Goal: Task Accomplishment & Management: Use online tool/utility

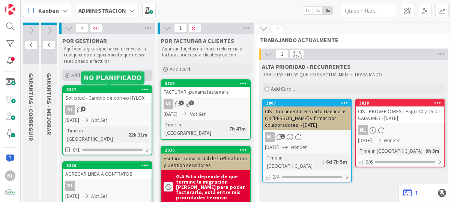
click at [66, 76] on icon at bounding box center [67, 75] width 5 height 5
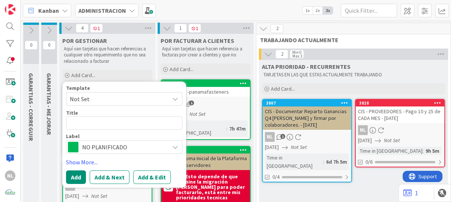
click at [75, 124] on textarea at bounding box center [124, 123] width 116 height 14
type textarea "x"
type textarea "P"
type textarea "x"
type textarea "PL"
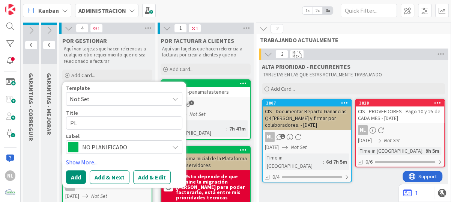
type textarea "x"
type textarea "PLA"
type textarea "x"
type textarea "PLAN"
type textarea "x"
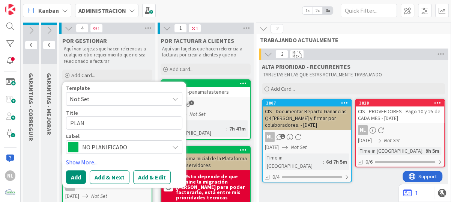
type textarea "PLANI"
type textarea "x"
type textarea "PLANIF"
type textarea "x"
type textarea "PLANIFI"
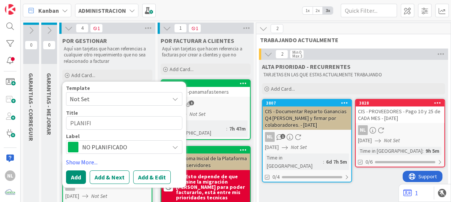
type textarea "x"
type textarea "PLANIFIC"
type textarea "x"
type textarea "PLANIFICA"
type textarea "x"
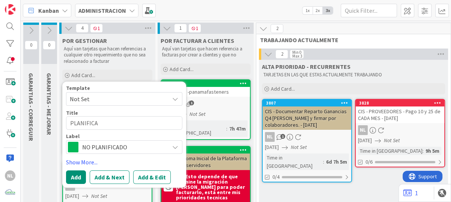
type textarea "PLANIFICAC"
type textarea "x"
type textarea "PLANIFICACI"
type textarea "x"
type textarea "PLANIFICACIO"
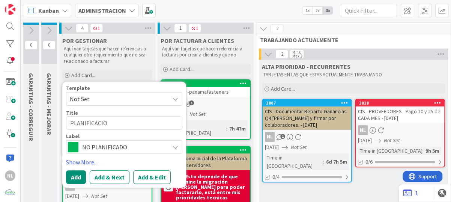
type textarea "x"
type textarea "PLANIFICACION"
type textarea "x"
type textarea "PLANIFICACION"
type textarea "x"
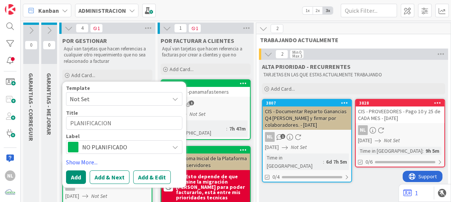
type textarea "PLANIFICACION D"
type textarea "x"
type textarea "PLANIFICACION DE"
type textarea "x"
type textarea "PLANIFICACION DE"
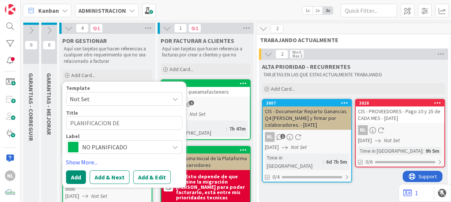
type textarea "x"
type textarea "PLANIFICACION D"
type textarea "x"
type textarea "PLANIFICACION D"
type textarea "x"
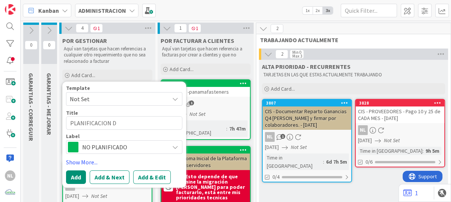
type textarea "PLANIFICACION"
type textarea "x"
type textarea "PLANIFICACIO"
type textarea "x"
type textarea "PLANIFICACI"
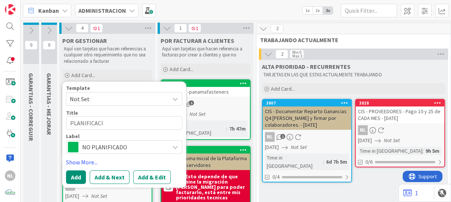
type textarea "x"
type textarea "PLANIFICAC"
type textarea "x"
type textarea "PLANIFICAC"
type textarea "x"
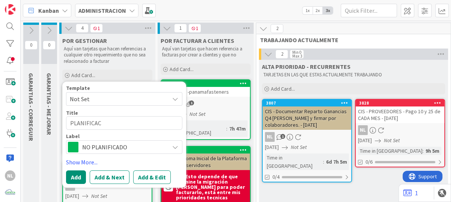
type textarea "PLANIFICC"
type textarea "x"
type textarea "PLANIFIC"
type textarea "x"
type textarea "PLANIFC"
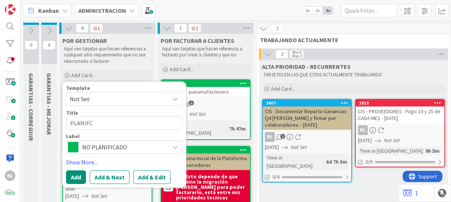
type textarea "x"
type textarea "PLANIC"
type textarea "x"
type textarea "PLANC"
type textarea "x"
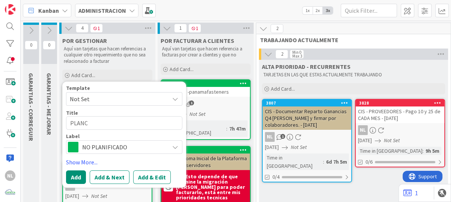
type textarea "PLAC"
type textarea "x"
type textarea "PLC"
type textarea "x"
type textarea "PC"
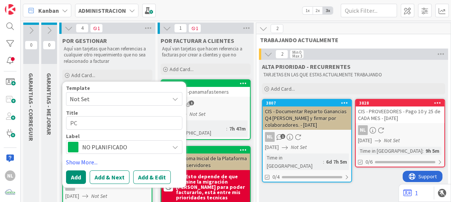
type textarea "x"
type textarea "C"
type textarea "x"
type textarea "V"
type textarea "x"
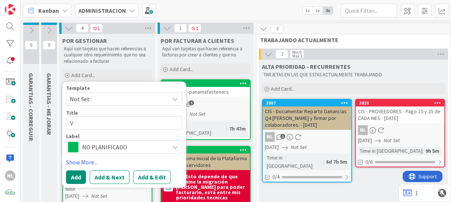
type textarea "Ve"
type textarea "x"
type textarea "Ver"
type textarea "x"
type textarea "Vr"
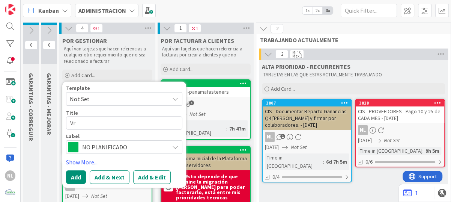
type textarea "x"
type textarea "r"
type textarea "x"
type textarea "L"
type textarea "x"
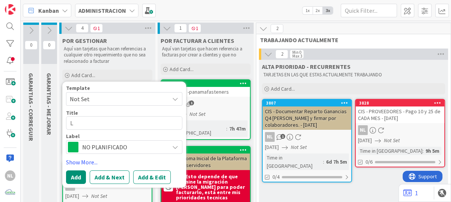
type textarea "Lo"
type textarea "x"
type textarea "Log"
type textarea "x"
type textarea "Logu"
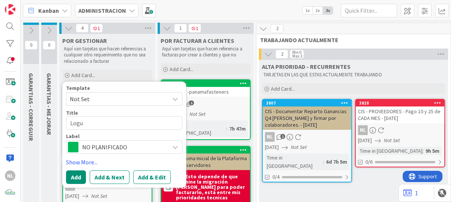
type textarea "x"
type textarea "Logui"
type textarea "x"
type textarea "Loguis"
type textarea "x"
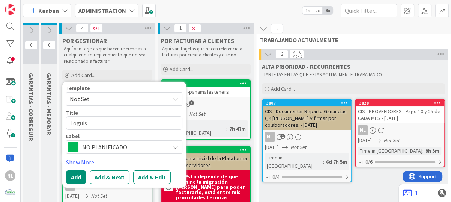
type textarea "Loguist"
type textarea "x"
type textarea "Loguisti"
type textarea "x"
type textarea "Loguistic"
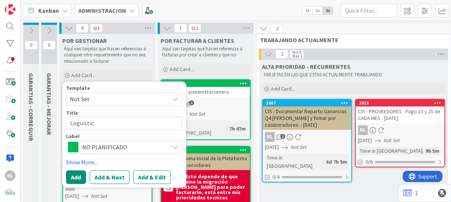
type textarea "x"
type textarea "Loguistica"
type textarea "x"
type textarea "Loguistica"
type textarea "x"
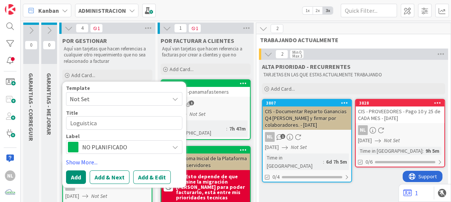
type textarea "Loguistica"
type textarea "x"
type textarea "Loguistic"
type textarea "x"
type textarea "Loguisti"
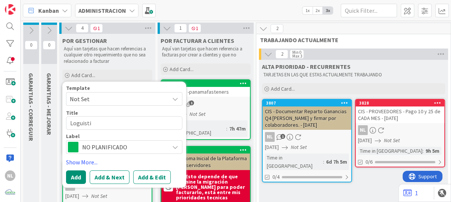
type textarea "x"
type textarea "Loguist"
type textarea "x"
type textarea "Loguis"
type textarea "x"
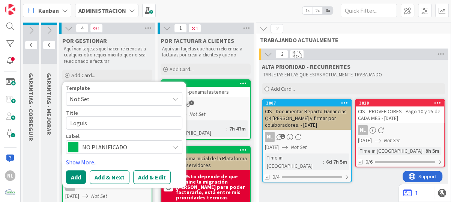
type textarea "Logui"
type textarea "x"
type textarea "Logu"
type textarea "x"
type textarea "Log"
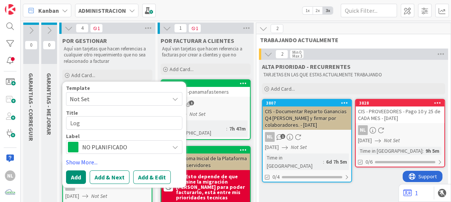
type textarea "x"
type textarea "Lo"
type textarea "x"
type textarea "L"
type textarea "x"
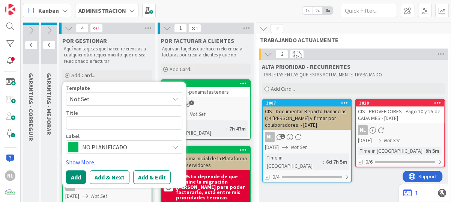
type textarea "d"
type textarea "x"
type textarea "dE"
type textarea "x"
type textarea "E"
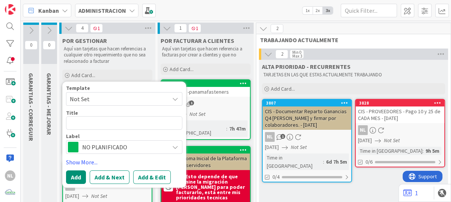
type textarea "x"
type textarea "D"
type textarea "x"
type textarea "De"
type textarea "x"
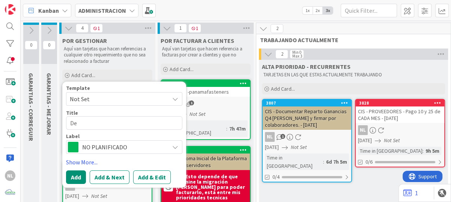
type textarea "Def"
type textarea "x"
type textarea "Defi"
type textarea "x"
type textarea "Defib"
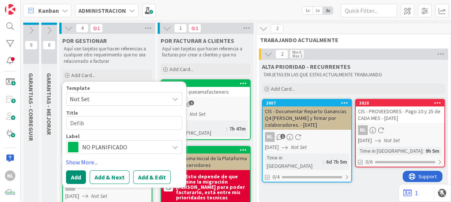
type textarea "x"
type textarea "Defi"
type textarea "x"
type textarea "Defin"
type textarea "x"
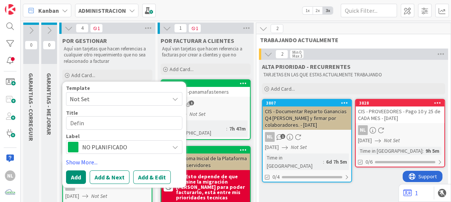
type textarea "Defini"
type textarea "x"
type textarea "Definic"
type textarea "x"
type textarea "Definici"
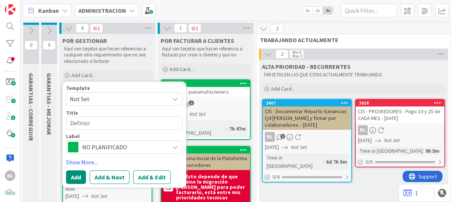
type textarea "x"
type textarea "Definicio"
type textarea "x"
type textarea "Definicion"
type textarea "x"
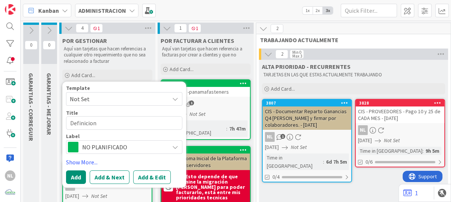
type textarea "Definicion"
type textarea "x"
type textarea "Definicion d"
type textarea "x"
type textarea "Definicion de"
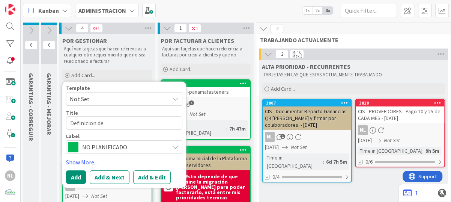
type textarea "x"
type textarea "Definicion de"
type textarea "x"
type textarea "Definicion de a"
type textarea "x"
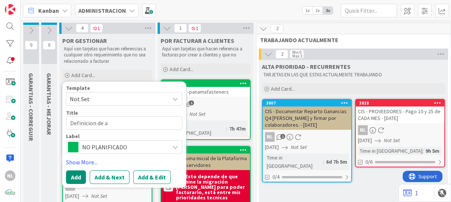
type textarea "Definicion de ac"
type textarea "x"
type textarea "Definicion de c"
type textarea "x"
type textarea "Definicion de"
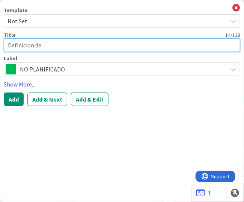
drag, startPoint x: 82, startPoint y: 123, endPoint x: 16, endPoint y: 46, distance: 101.4
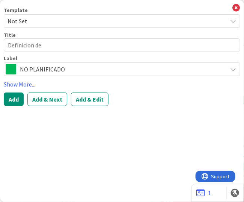
type textarea "x"
type textarea "Definición de"
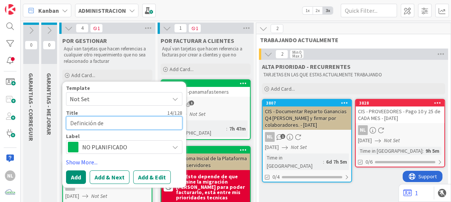
click at [118, 123] on textarea "Definición de" at bounding box center [124, 123] width 116 height 14
type textarea "x"
type textarea "Definición d"
type textarea "x"
type textarea "Definición d"
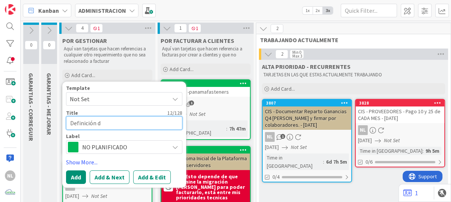
type textarea "x"
type textarea "Definición"
type textarea "x"
type textarea "Definición y"
type textarea "x"
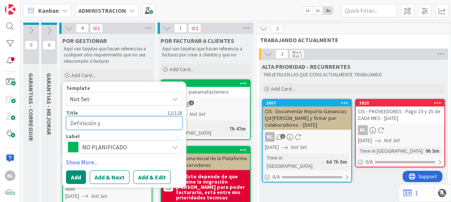
type textarea "Definición y"
type textarea "x"
type textarea "Definición y p"
type textarea "x"
type textarea "Definición y pl"
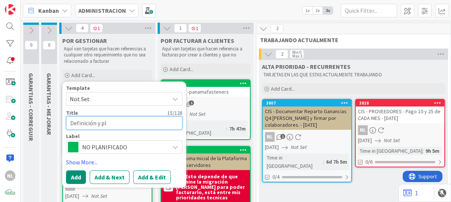
type textarea "x"
type textarea "Definición y pla"
type textarea "x"
type textarea "Definición y plan"
type textarea "x"
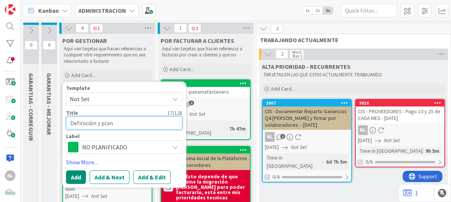
type textarea "Definición y plani"
type textarea "x"
type textarea "Definición y plania"
type textarea "x"
type textarea "Definición y planiac"
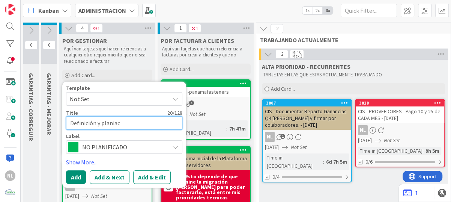
type textarea "x"
type textarea "Definición y planiaci"
type textarea "x"
type textarea "Definición y planiacio"
type textarea "x"
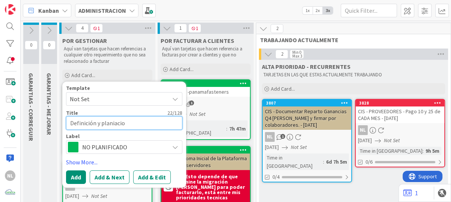
type textarea "Definición y planiacion"
drag, startPoint x: 139, startPoint y: 124, endPoint x: 187, endPoint y: 119, distance: 48.3
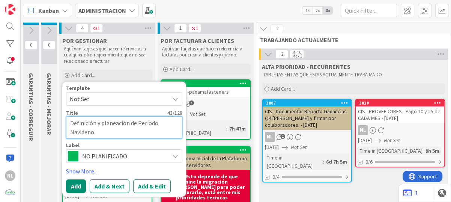
drag, startPoint x: 109, startPoint y: 131, endPoint x: 66, endPoint y: 134, distance: 43.7
click at [66, 134] on textarea "Definición y planeación de Periodo Navideno" at bounding box center [124, 127] width 116 height 23
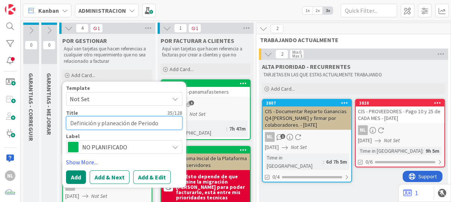
drag, startPoint x: 132, startPoint y: 122, endPoint x: 164, endPoint y: 124, distance: 31.9
click at [164, 124] on textarea "Definición y planeación de Periodo" at bounding box center [124, 123] width 116 height 14
click at [130, 123] on textarea "Definición y planeación Época navideña" at bounding box center [124, 123] width 116 height 14
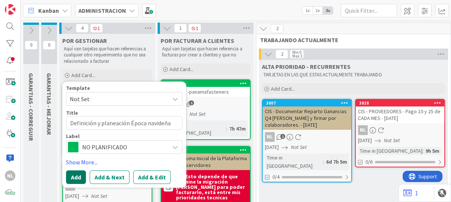
click at [72, 177] on button "Add" at bounding box center [76, 177] width 20 height 14
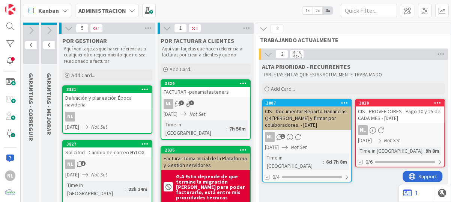
click at [99, 111] on div "NL" at bounding box center [107, 116] width 89 height 10
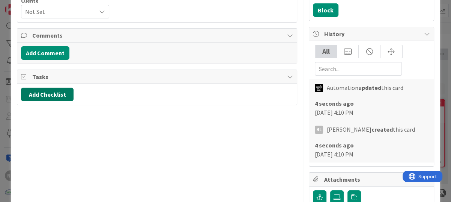
click at [48, 95] on button "Add Checklist" at bounding box center [47, 94] width 53 height 14
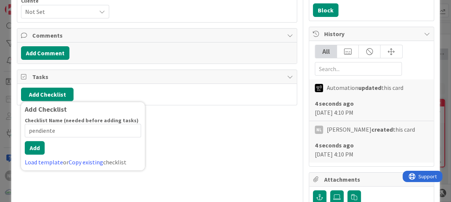
drag, startPoint x: 57, startPoint y: 130, endPoint x: 7, endPoint y: 128, distance: 49.6
click at [7, 128] on div "ID 3831 ADMINISTRACION POR GESTIONAR Title 38 / 128 Definición y planeación Épo…" at bounding box center [225, 101] width 451 height 202
drag, startPoint x: 71, startPoint y: 128, endPoint x: 4, endPoint y: 124, distance: 67.3
click at [4, 124] on div "ID 3831 ADMINISTRACION POR GESTIONAR Title 38 / 128 Definición y planeación Épo…" at bounding box center [225, 101] width 451 height 202
click at [35, 146] on button "Add" at bounding box center [35, 148] width 20 height 14
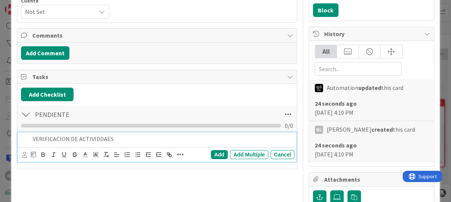
click at [162, 133] on div "VERIFICACION DE ACTIVIDDAES" at bounding box center [162, 138] width 265 height 13
click at [95, 137] on p "VERIFICACION DE ACTIVIDDAES" at bounding box center [162, 138] width 259 height 9
click at [212, 154] on div "Add" at bounding box center [219, 154] width 17 height 9
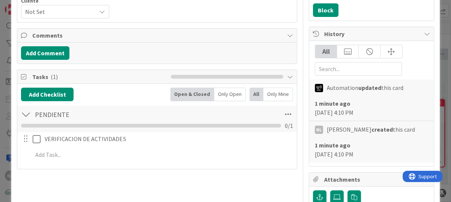
scroll to position [150, 0]
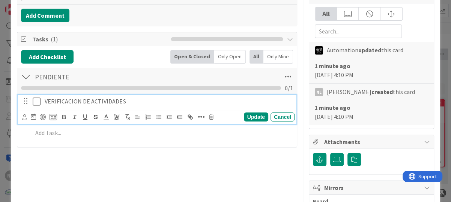
click at [131, 100] on p "VERIFICACION DE ACTIVIDADES" at bounding box center [168, 101] width 247 height 9
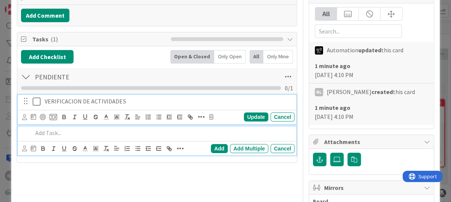
click at [80, 136] on div at bounding box center [162, 132] width 265 height 13
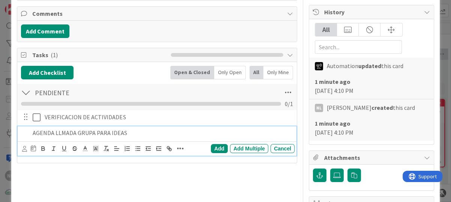
click at [58, 129] on p "AGENDA LLMADA GRUPA PARA IDEAS" at bounding box center [162, 132] width 259 height 9
click at [60, 131] on p "AGENDA LLMADA GRUPA PARA IDEAS" at bounding box center [162, 132] width 259 height 9
click at [157, 129] on p "AGENDA LLAMADA GRUPA PARA IDEAS" at bounding box center [162, 132] width 259 height 9
drag, startPoint x: 97, startPoint y: 133, endPoint x: 92, endPoint y: 134, distance: 5.0
click at [92, 134] on p "AGENDA LLAMADA GRUPA PARA IDEAS" at bounding box center [162, 132] width 259 height 9
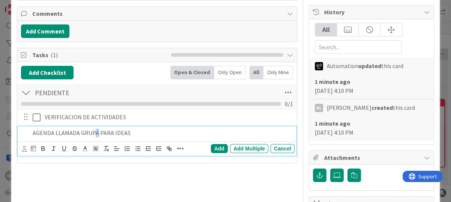
click at [92, 134] on p "AGENDA LLAMADA GRUPA PARA IDEAS" at bounding box center [162, 132] width 259 height 9
click at [96, 134] on p "AGENDA LLAMADA GRUPA PARA IDEAS" at bounding box center [162, 132] width 259 height 9
click at [148, 131] on p "AGENDA LLAMADA GRUPAL PARA IDEAS" at bounding box center [162, 132] width 259 height 9
click at [180, 134] on p "AGENDA LLAMADA GRUPAL PARA IDEAS (Obsequio clientes" at bounding box center [162, 132] width 259 height 9
click at [53, 134] on p "AGENDA LLAMADA GRUPAL PARA IDEAS (Obsequio clientes" at bounding box center [162, 132] width 259 height 9
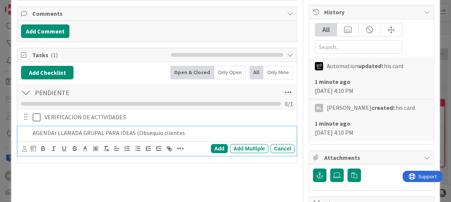
drag, startPoint x: 47, startPoint y: 130, endPoint x: 185, endPoint y: 130, distance: 137.8
click at [185, 130] on p "AGENDAr LLAMADA GRUPAL PARA IDEAS (Obsequio clientes" at bounding box center [162, 132] width 259 height 9
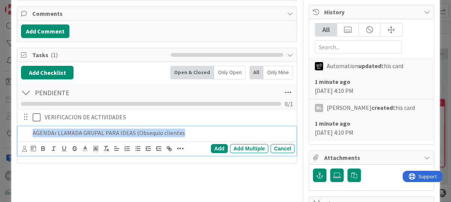
drag, startPoint x: 185, startPoint y: 130, endPoint x: 0, endPoint y: 130, distance: 185.1
click at [2, 130] on div "ID 3831 ADMINISTRACION POR GESTIONAR Title 38 / 128 Definición y planeación Épo…" at bounding box center [225, 101] width 451 height 202
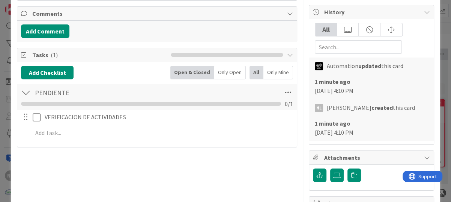
click at [240, 172] on div "Title 38 / 128 Definición y planeación Época navideña Description NL [PERSON_NA…" at bounding box center [157, 137] width 280 height 485
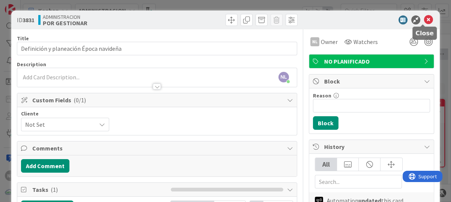
click at [424, 18] on icon at bounding box center [428, 19] width 9 height 9
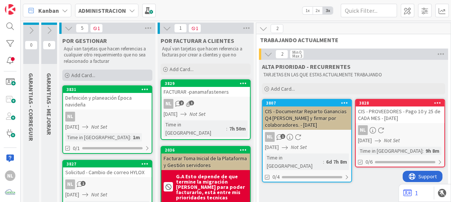
click at [69, 76] on icon at bounding box center [67, 75] width 5 height 5
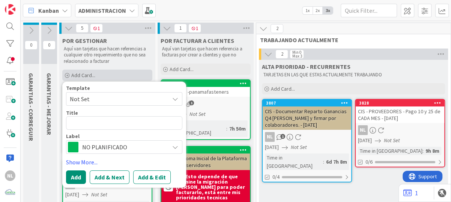
click at [69, 76] on icon at bounding box center [67, 75] width 5 height 5
